Goal: Transaction & Acquisition: Subscribe to service/newsletter

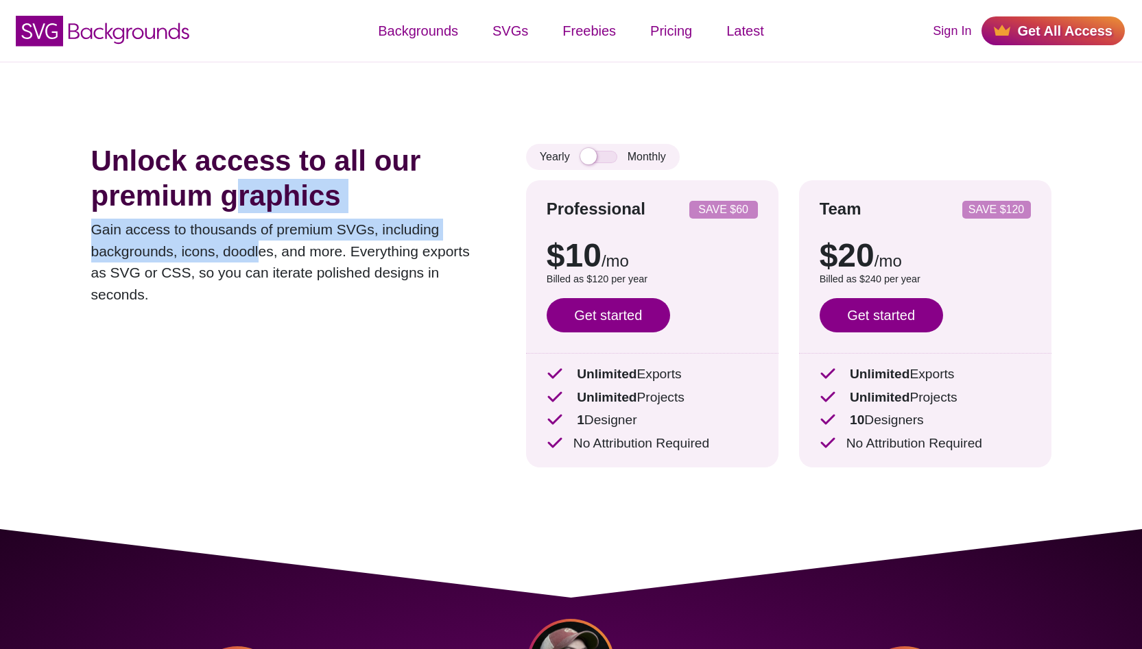
drag, startPoint x: 234, startPoint y: 186, endPoint x: 254, endPoint y: 250, distance: 67.3
click at [254, 250] on div "Unlock access to all our premium graphics Gain access to thousands of premium S…" at bounding box center [288, 316] width 394 height 344
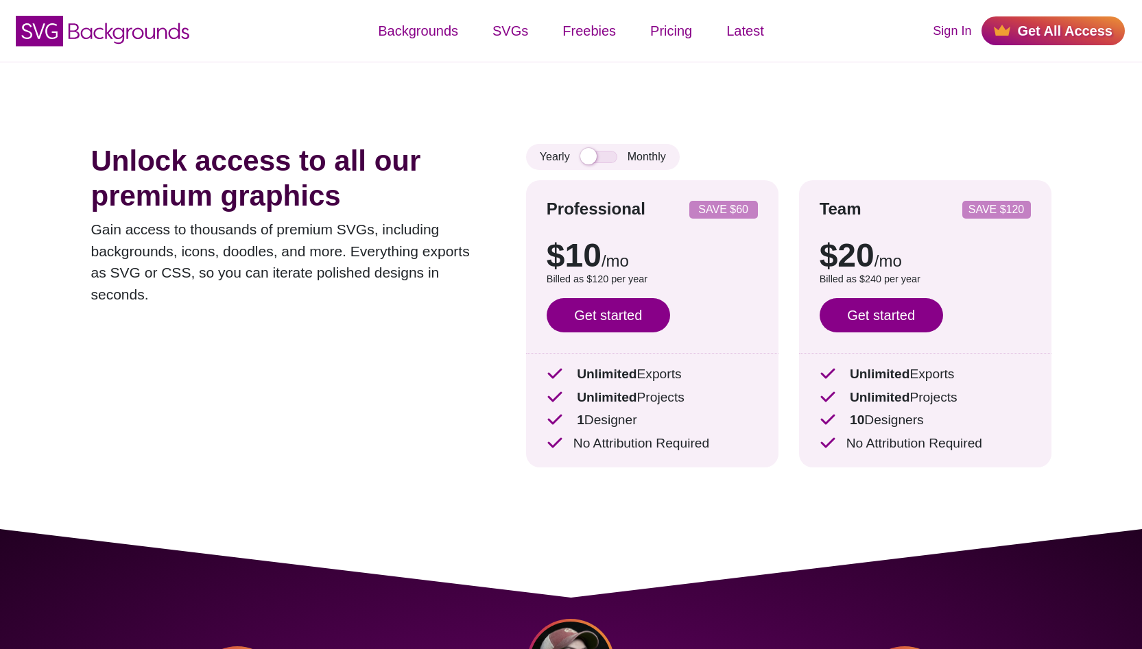
click at [280, 243] on p "Gain access to thousands of premium SVGs, including backgrounds, icons, doodles…" at bounding box center [288, 262] width 394 height 86
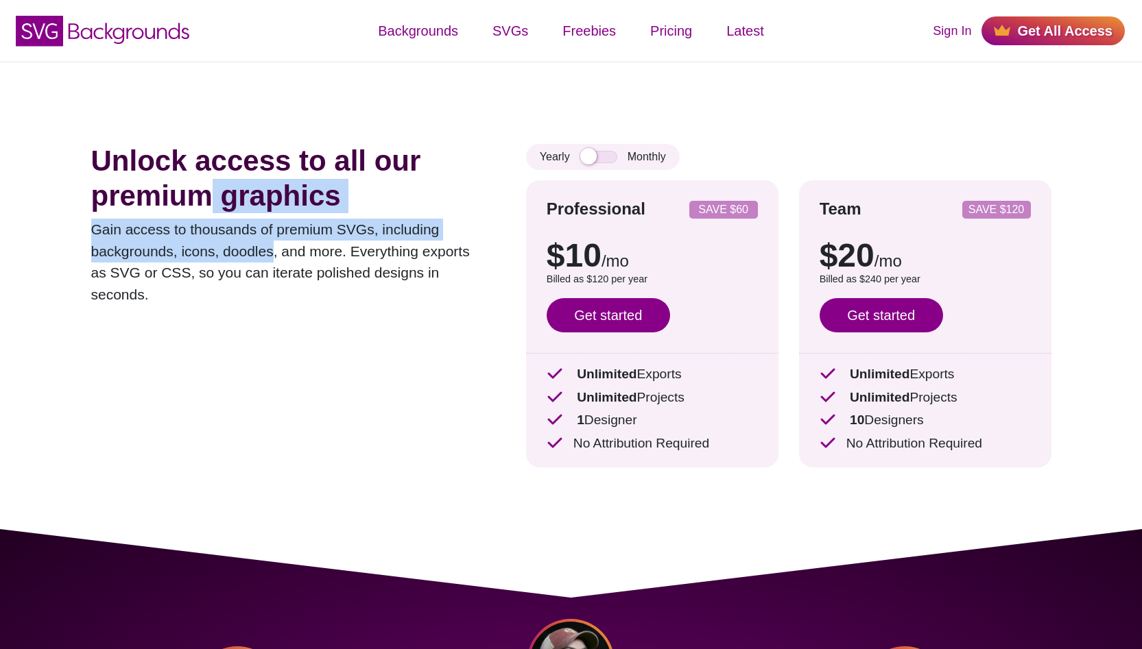
drag, startPoint x: 271, startPoint y: 254, endPoint x: 211, endPoint y: 184, distance: 91.4
click at [211, 184] on div "Unlock access to all our premium graphics Gain access to thousands of premium S…" at bounding box center [288, 316] width 394 height 344
click at [211, 184] on h1 "Unlock access to all our premium graphics" at bounding box center [288, 178] width 394 height 69
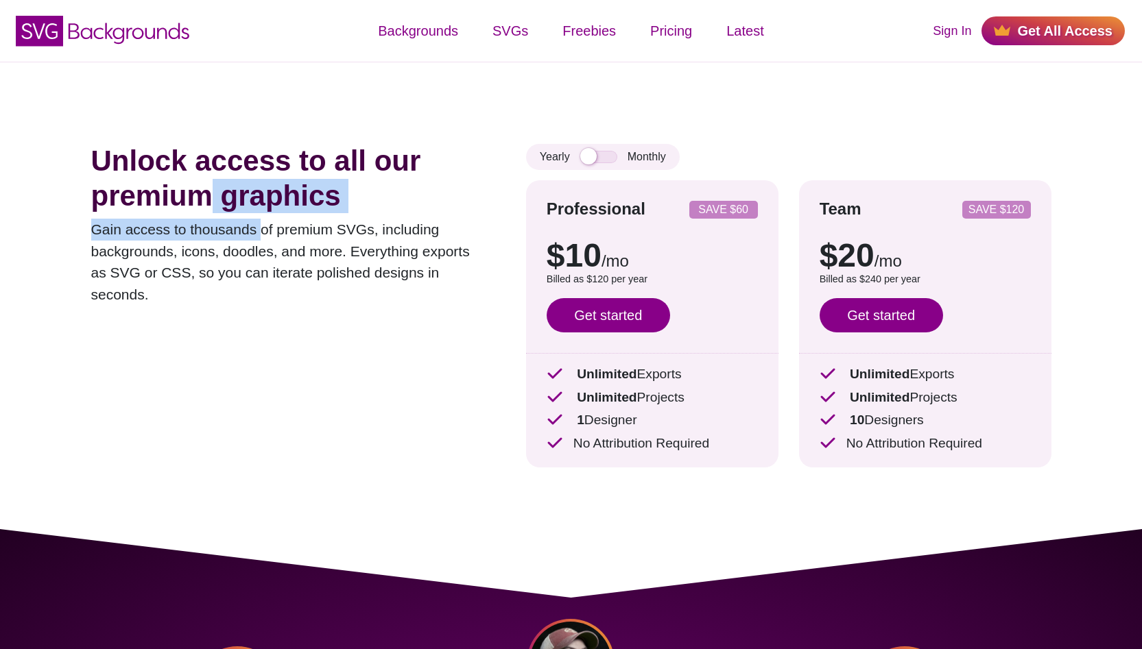
drag, startPoint x: 211, startPoint y: 184, endPoint x: 248, endPoint y: 234, distance: 62.3
click at [248, 234] on div "Unlock access to all our premium graphics Gain access to thousands of premium S…" at bounding box center [288, 316] width 394 height 344
click at [248, 234] on p "Gain access to thousands of premium SVGs, including backgrounds, icons, doodles…" at bounding box center [288, 262] width 394 height 86
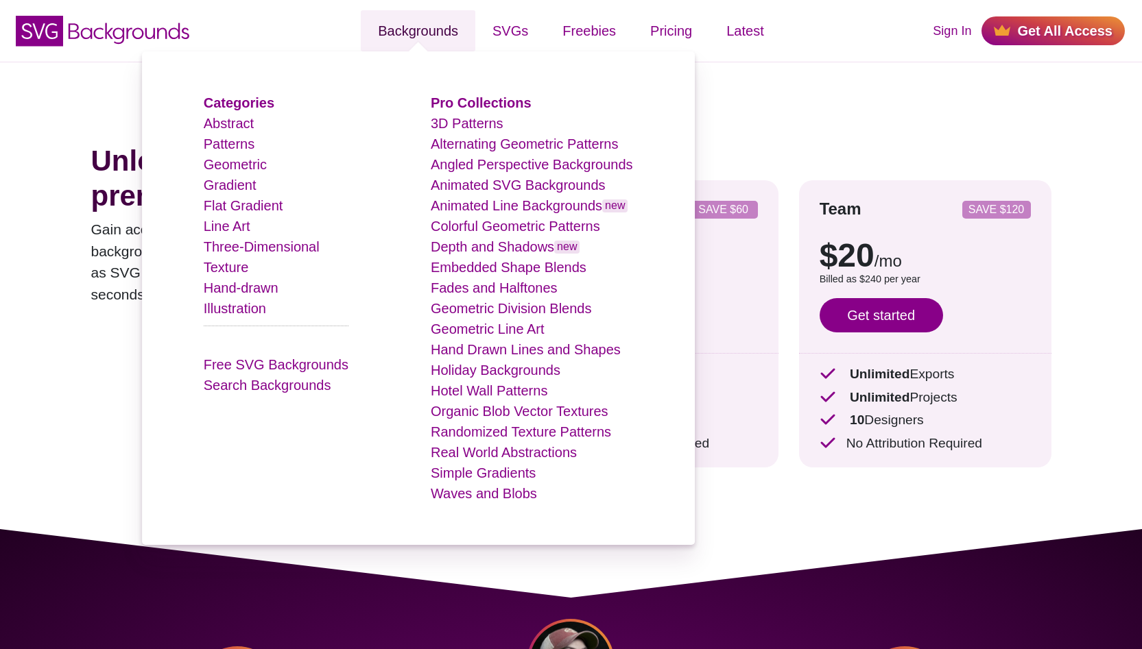
click at [433, 38] on link "Backgrounds" at bounding box center [418, 30] width 115 height 41
